Goal: Information Seeking & Learning: Learn about a topic

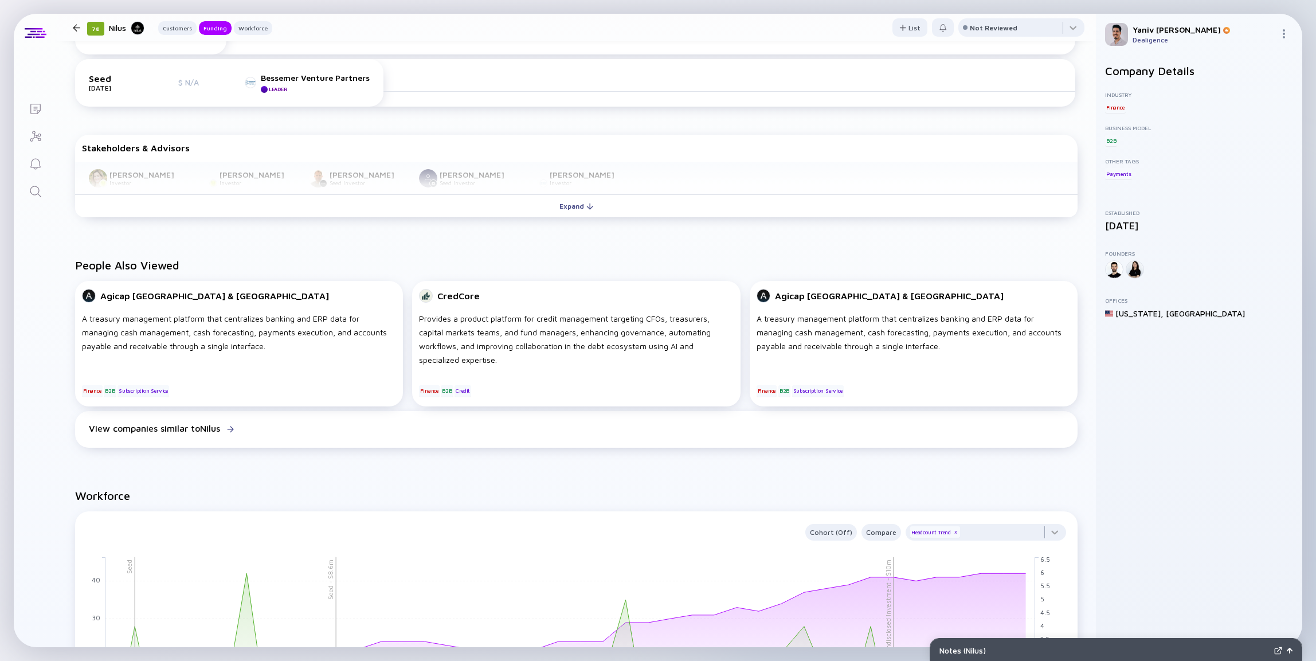
scroll to position [483, 0]
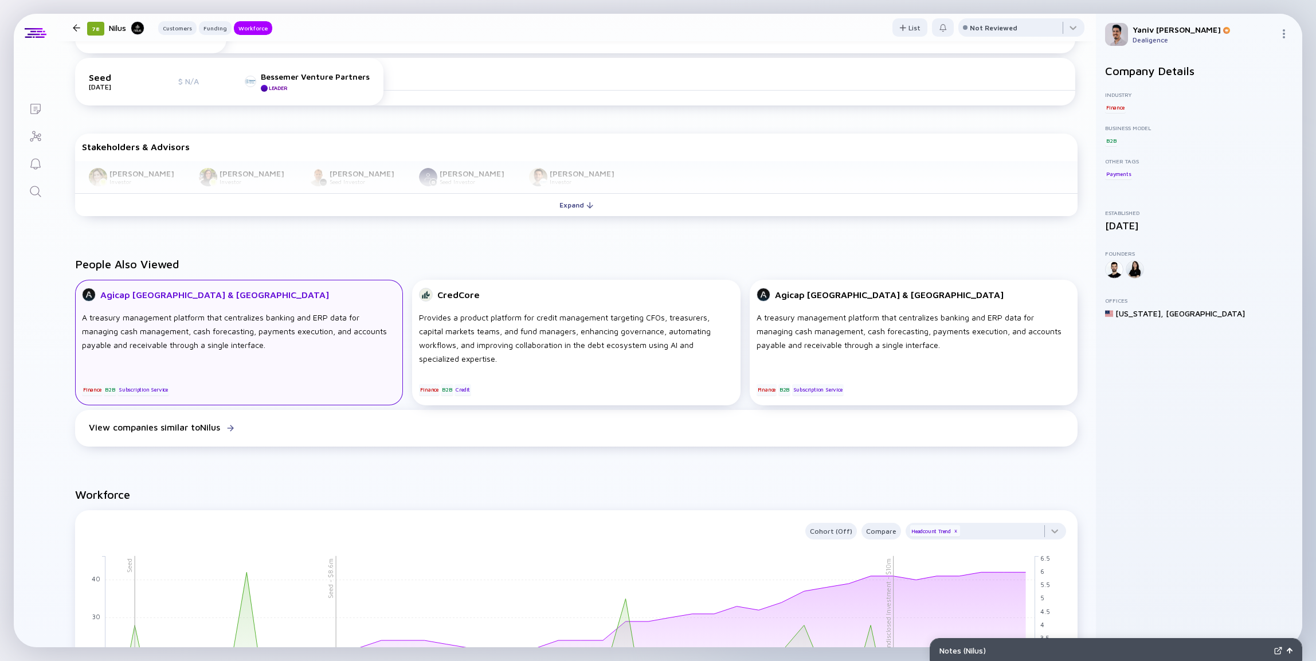
click at [233, 332] on div "A treasury management platform that centralizes banking and ERP data for managi…" at bounding box center [239, 338] width 314 height 55
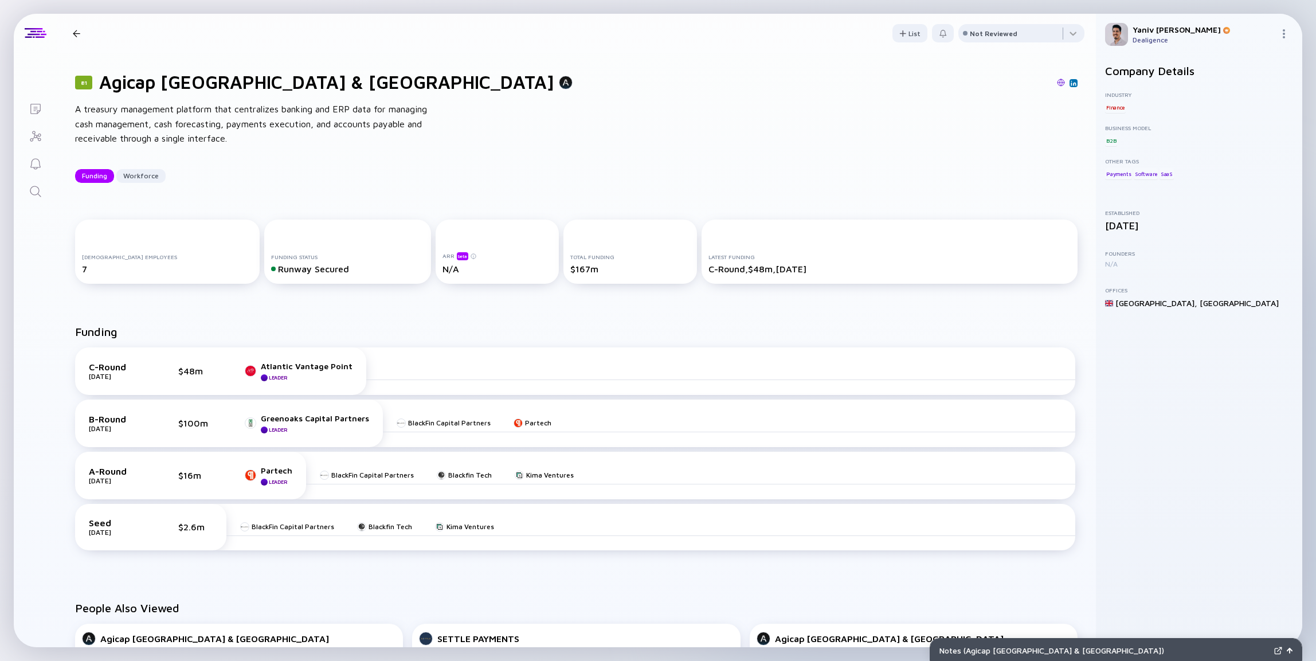
click at [134, 273] on div "[DEMOGRAPHIC_DATA] Employees 7" at bounding box center [167, 252] width 185 height 64
drag, startPoint x: 119, startPoint y: 262, endPoint x: 57, endPoint y: 261, distance: 61.3
click at [57, 261] on div "[DEMOGRAPHIC_DATA] Employees 7 Funding Status Runway Secured ARR beta N/A Total…" at bounding box center [576, 253] width 1039 height 105
drag, startPoint x: 102, startPoint y: 270, endPoint x: 47, endPoint y: 262, distance: 55.5
click at [47, 262] on div "Lists 81 Agicap UK & Ireland Funding Workforce List Not Reviewed 81 Agicap [GEO…" at bounding box center [658, 330] width 1288 height 633
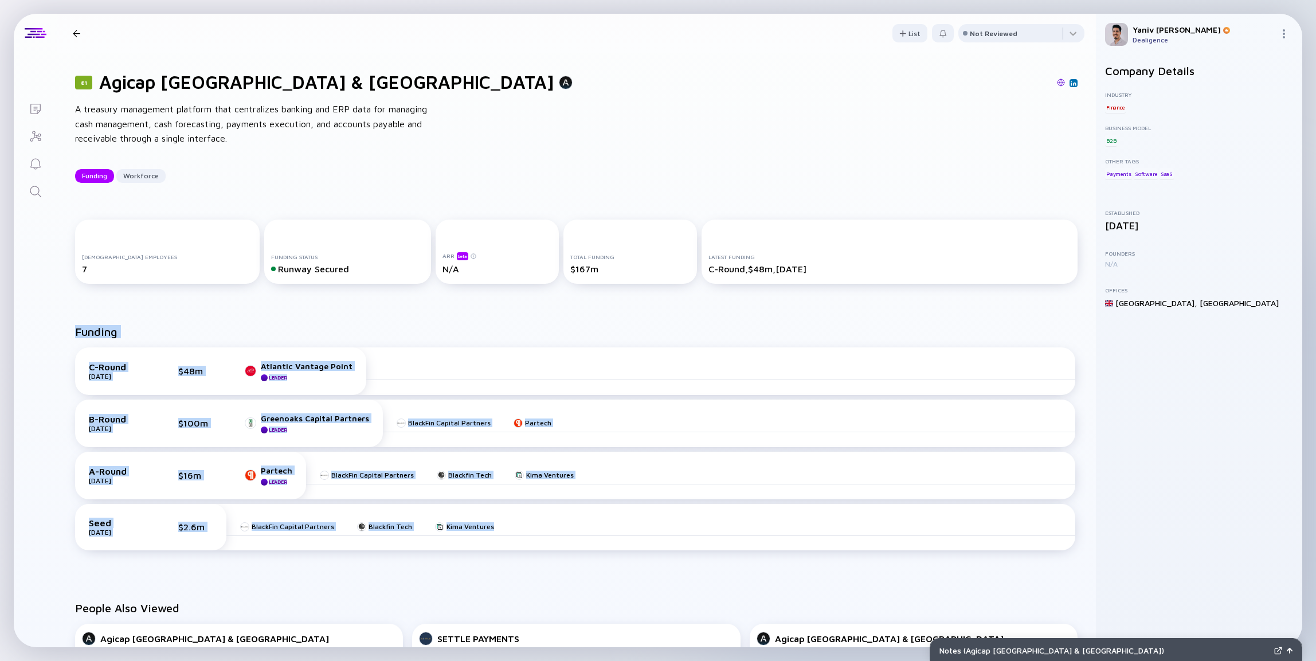
drag, startPoint x: 89, startPoint y: 340, endPoint x: 508, endPoint y: 551, distance: 469.6
click at [508, 551] on div "Funding C-Round [DATE] $48m Atlantic Vantage Point Leader B-Round [DATE] $100m …" at bounding box center [576, 445] width 1002 height 240
click at [514, 550] on div "C-Round [DATE] $48m Atlantic Vantage Point Leader B-Round [DATE] $100m Greenoak…" at bounding box center [575, 450] width 1000 height 207
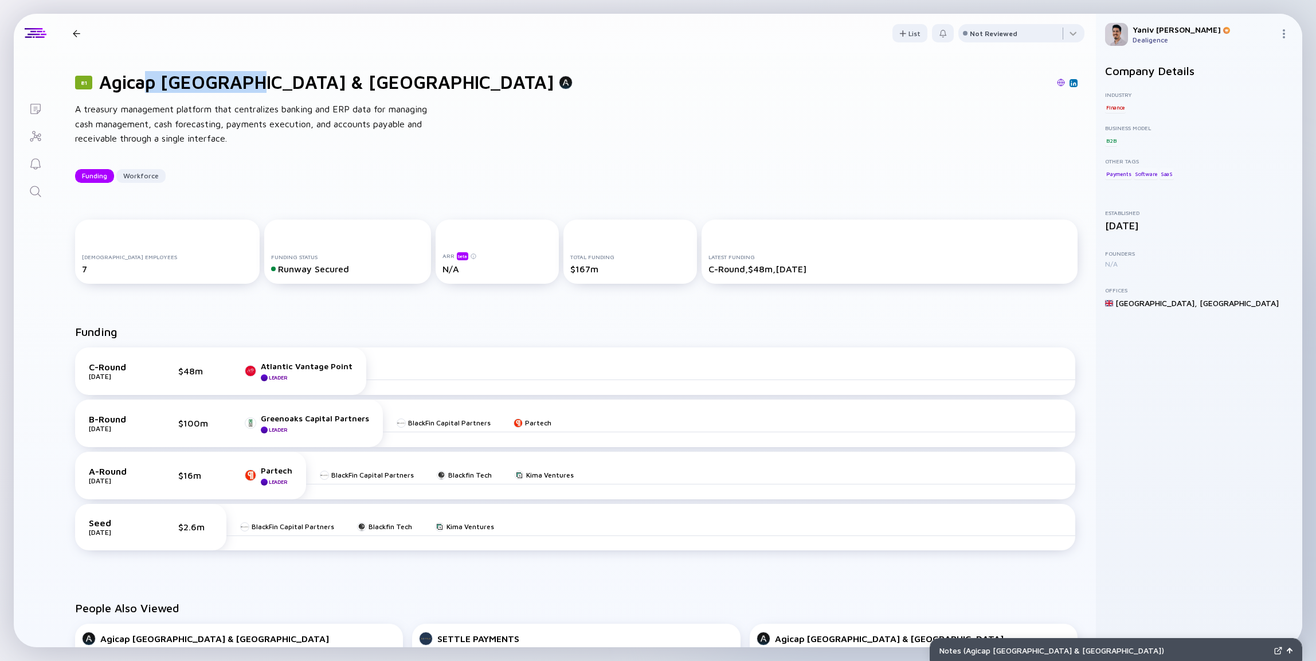
drag, startPoint x: 146, startPoint y: 77, endPoint x: 237, endPoint y: 79, distance: 91.2
click at [237, 79] on h1 "Agicap [GEOGRAPHIC_DATA] & [GEOGRAPHIC_DATA]" at bounding box center [326, 82] width 455 height 22
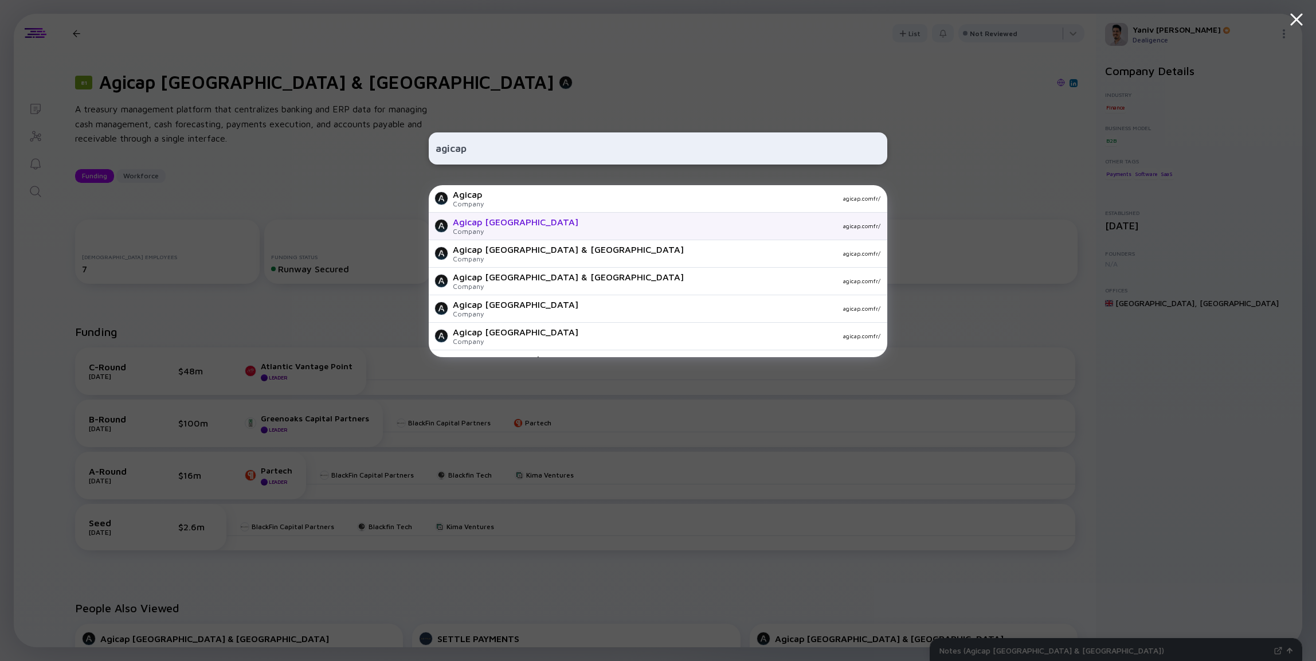
type input "agicap"
click at [587, 226] on div "agicap.comfr/" at bounding box center [733, 225] width 293 height 7
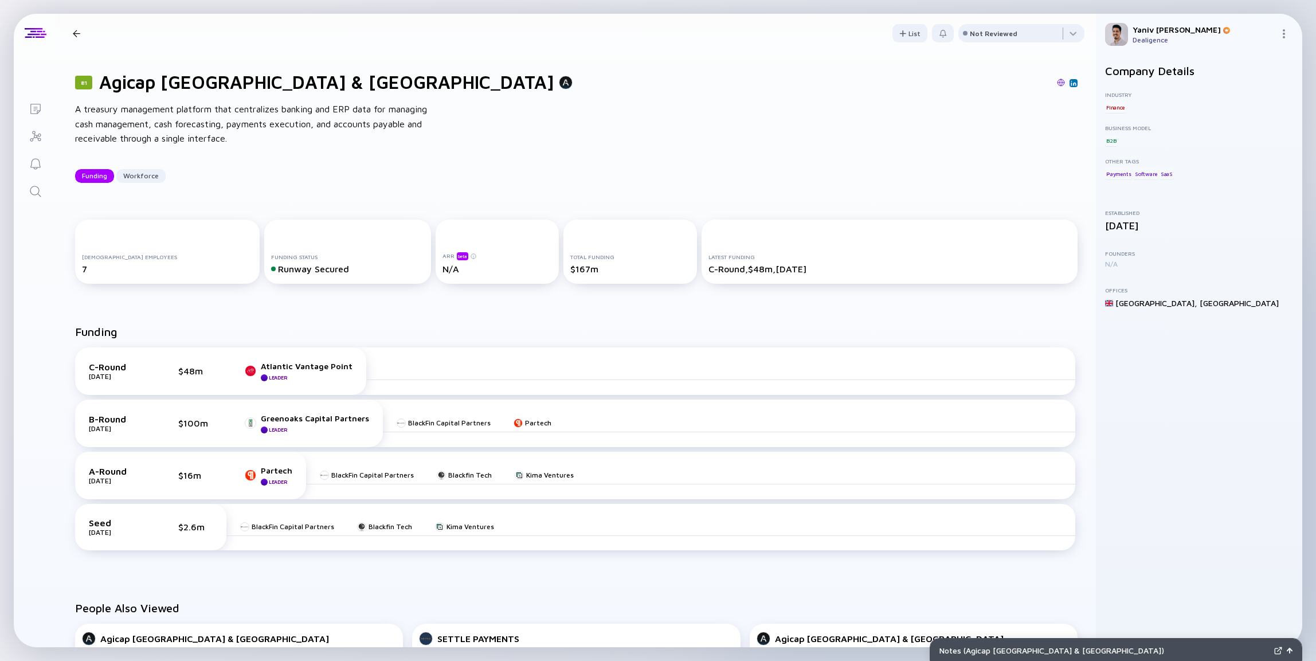
click at [198, 92] on h1 "Agicap [GEOGRAPHIC_DATA] & [GEOGRAPHIC_DATA]" at bounding box center [326, 82] width 455 height 22
click at [383, 174] on div "Funding Workforce" at bounding box center [576, 176] width 1002 height 14
